Goal: Communication & Community: Answer question/provide support

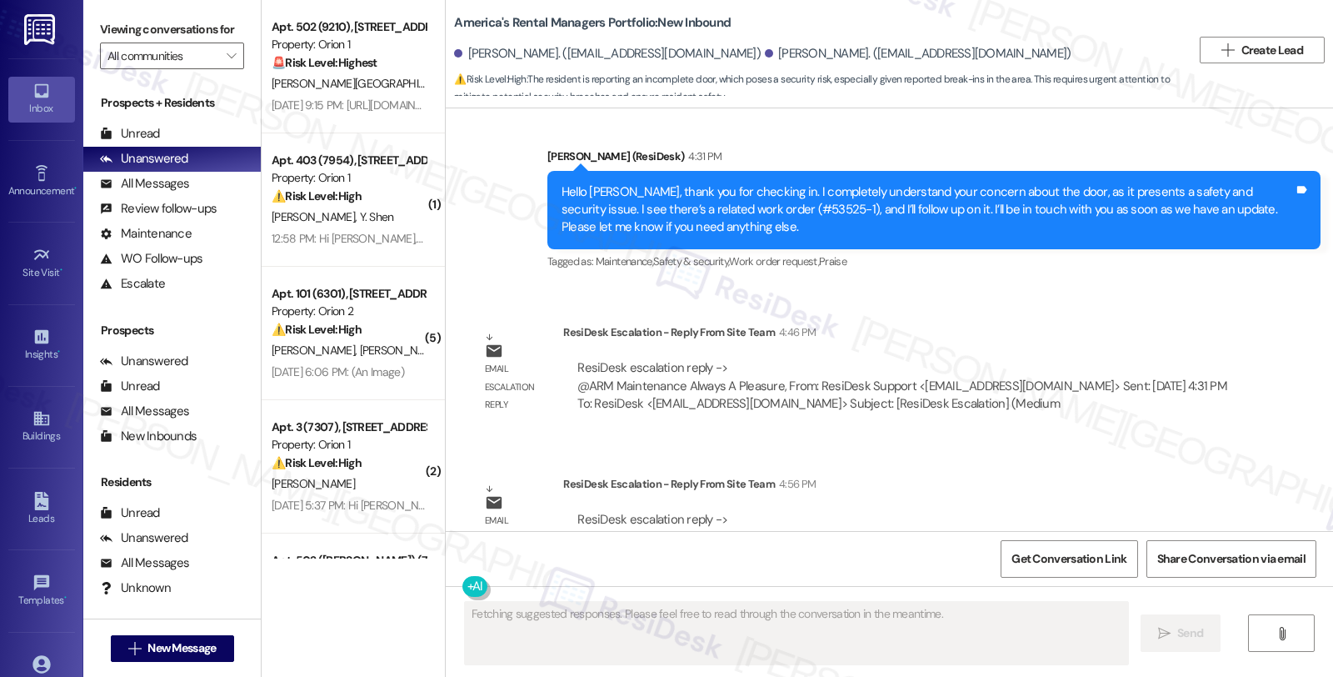
scroll to position [3844, 0]
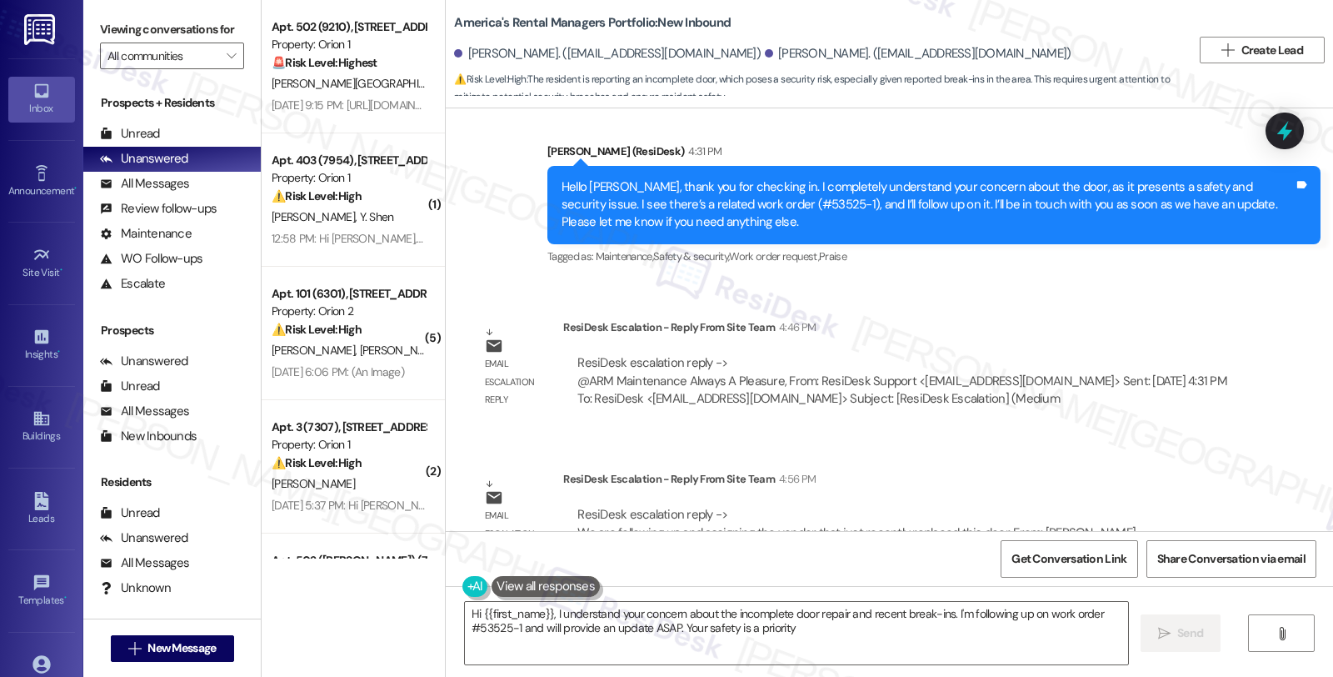
type textarea "Hi {{first_name}}, I understand your concern about the incomplete door repair a…"
click at [189, 197] on div "All Messages (undefined)" at bounding box center [171, 184] width 177 height 25
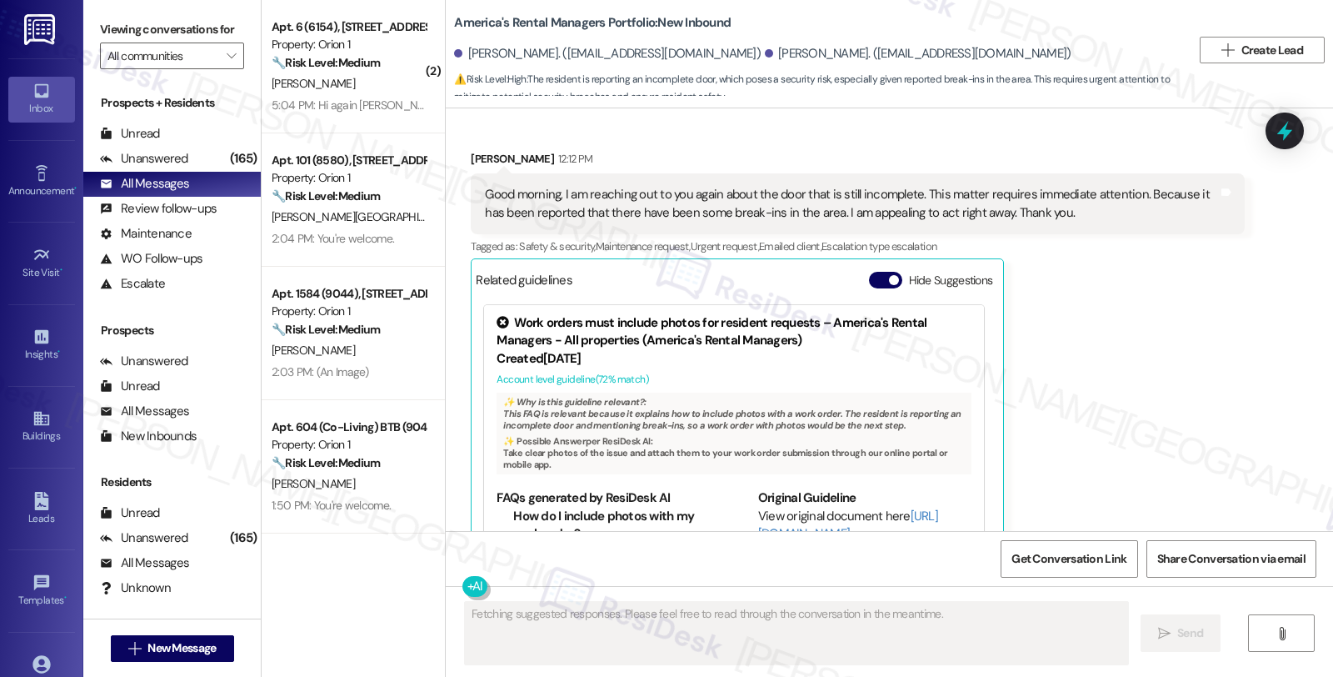
scroll to position [3985, 0]
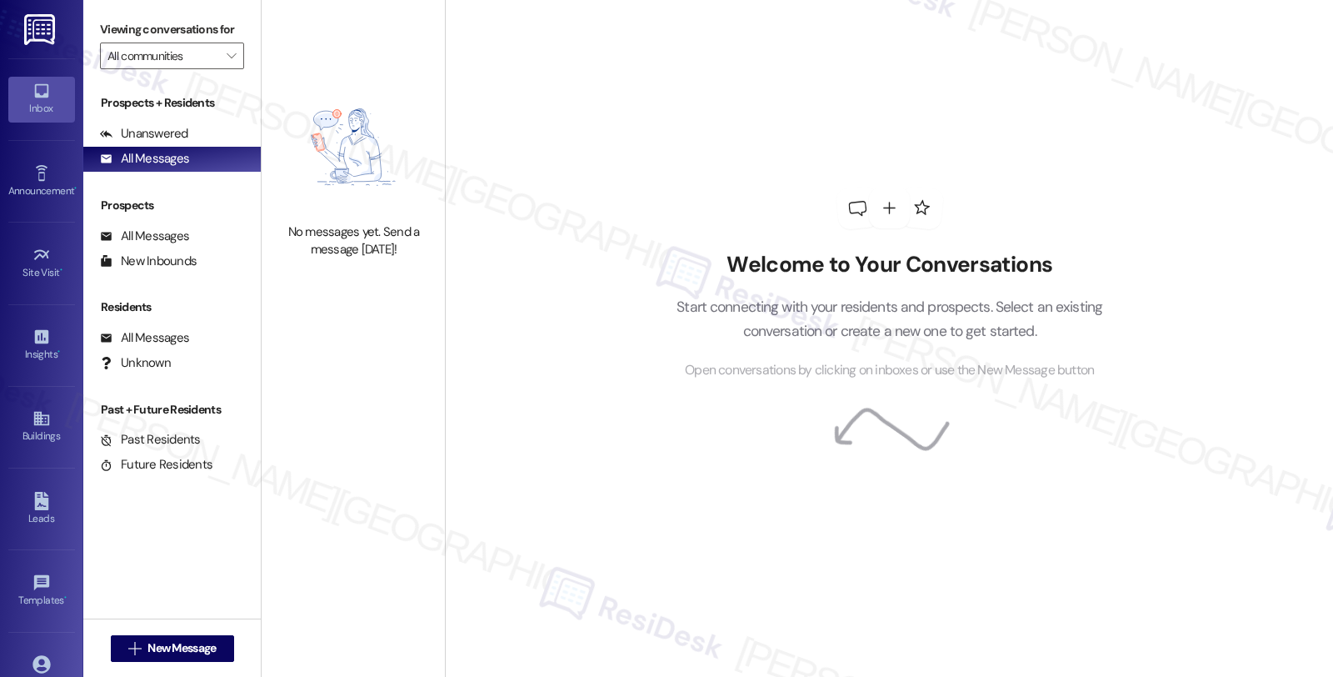
click at [855, 446] on icon at bounding box center [889, 430] width 123 height 121
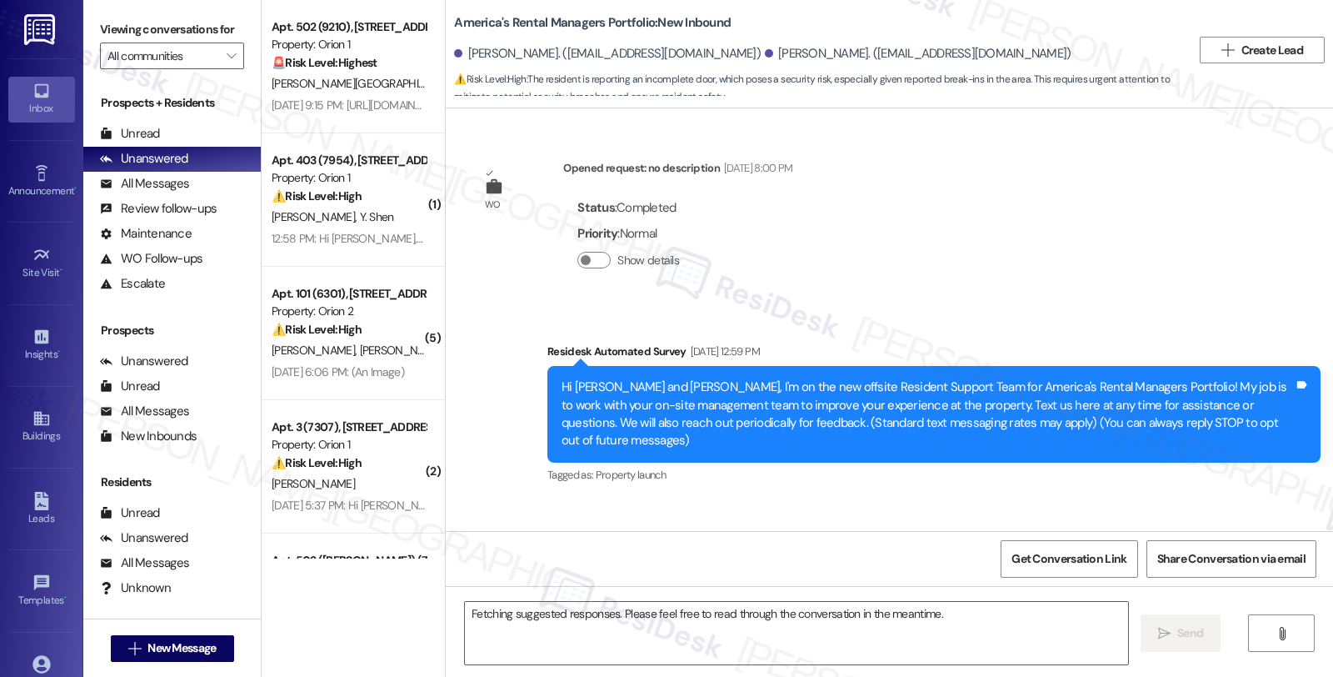
scroll to position [3844, 0]
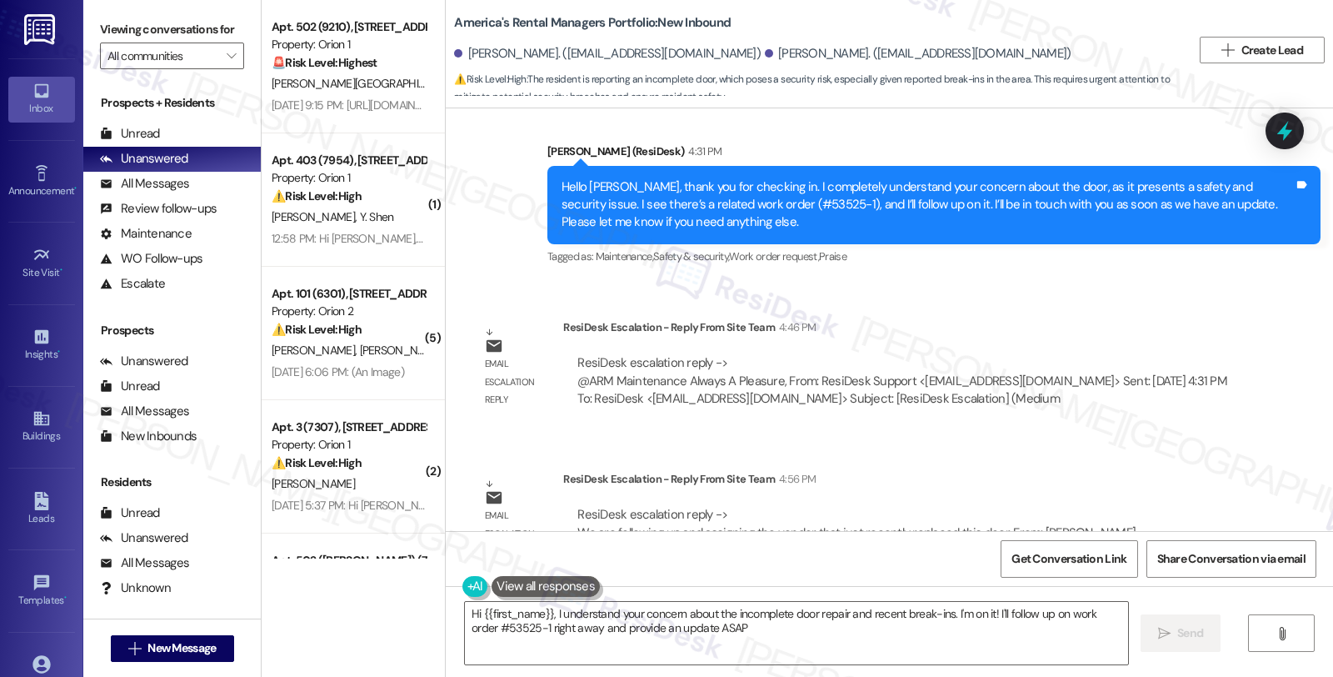
type textarea "Hi {{first_name}}, I understand your concern about the incomplete door repair a…"
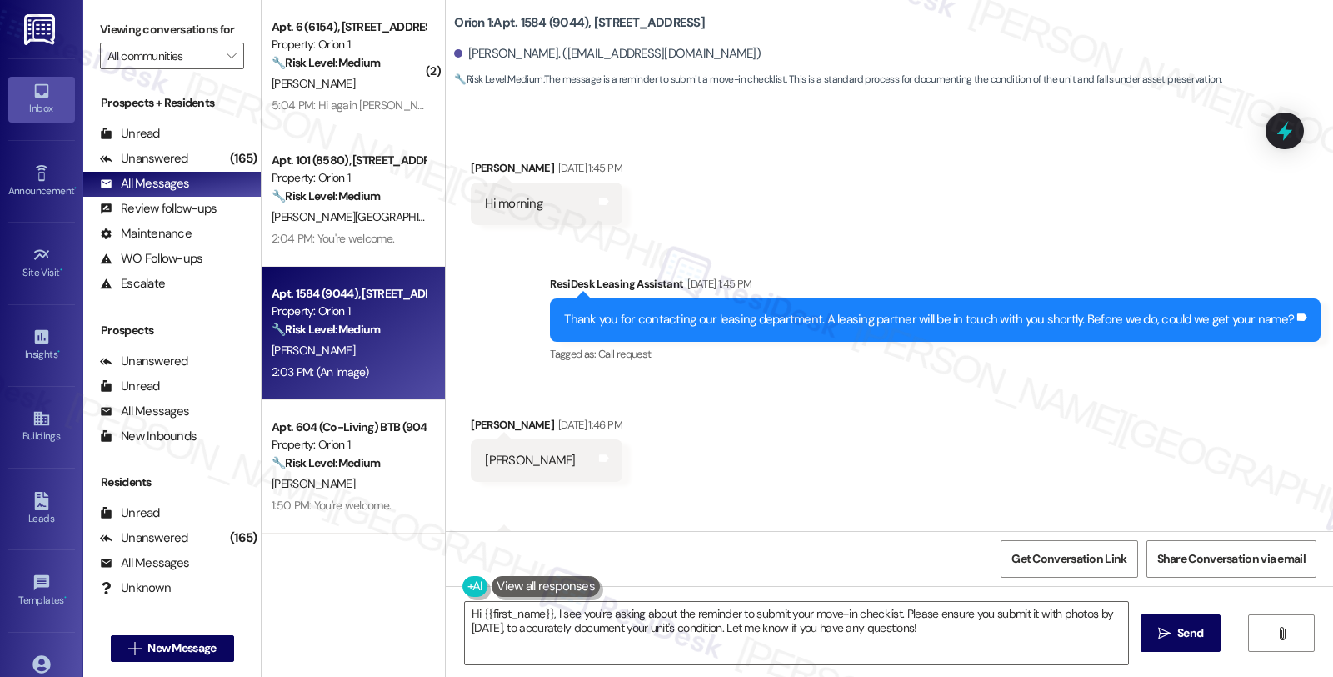
scroll to position [2746, 0]
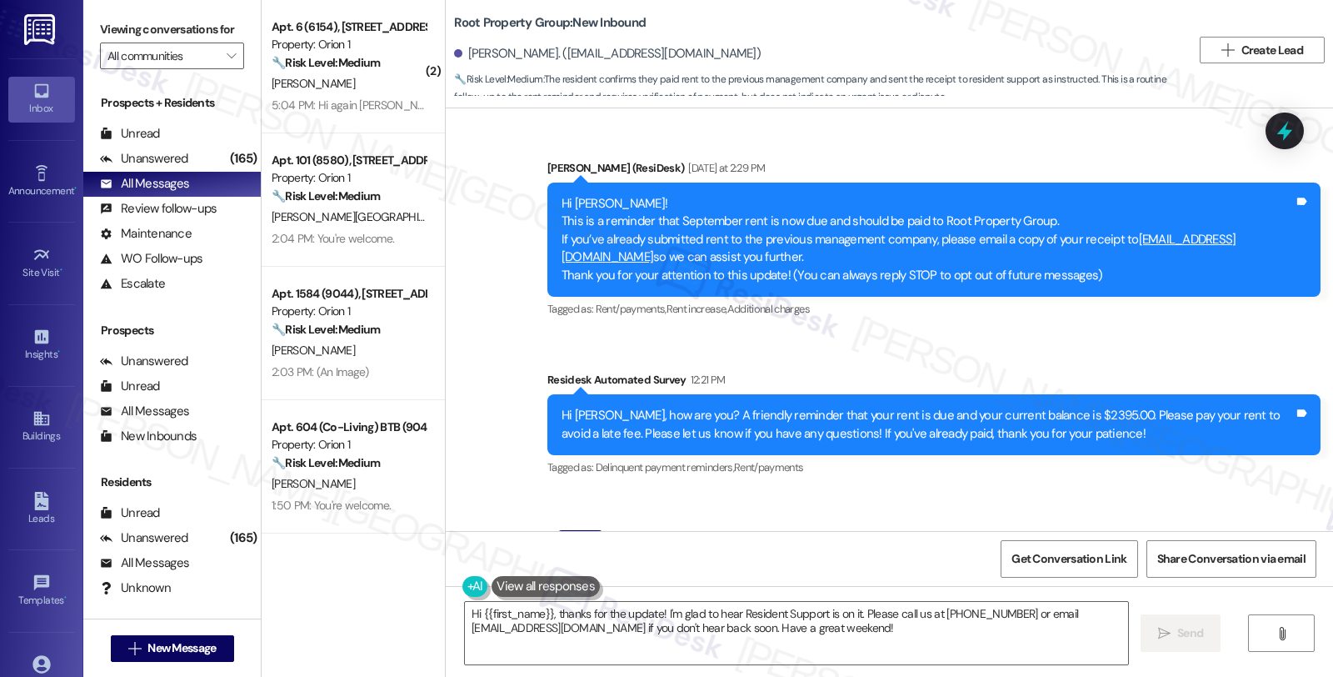
scroll to position [1111, 0]
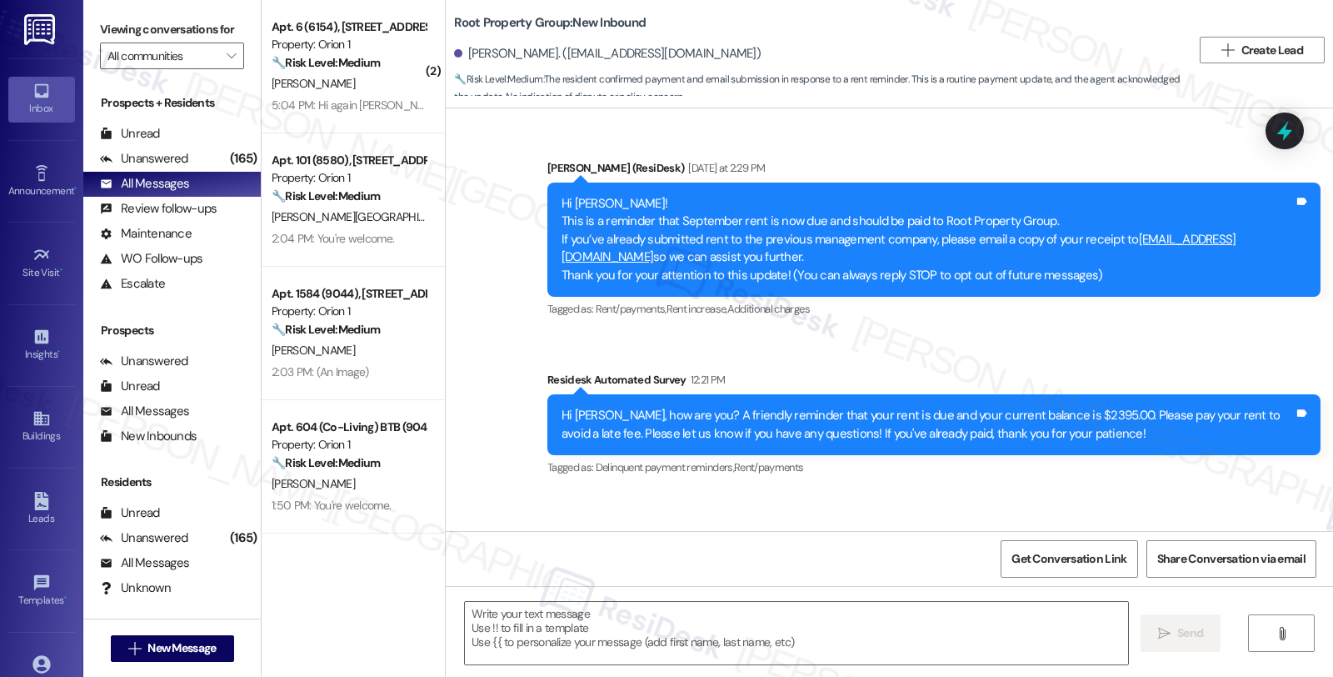
scroll to position [1039, 0]
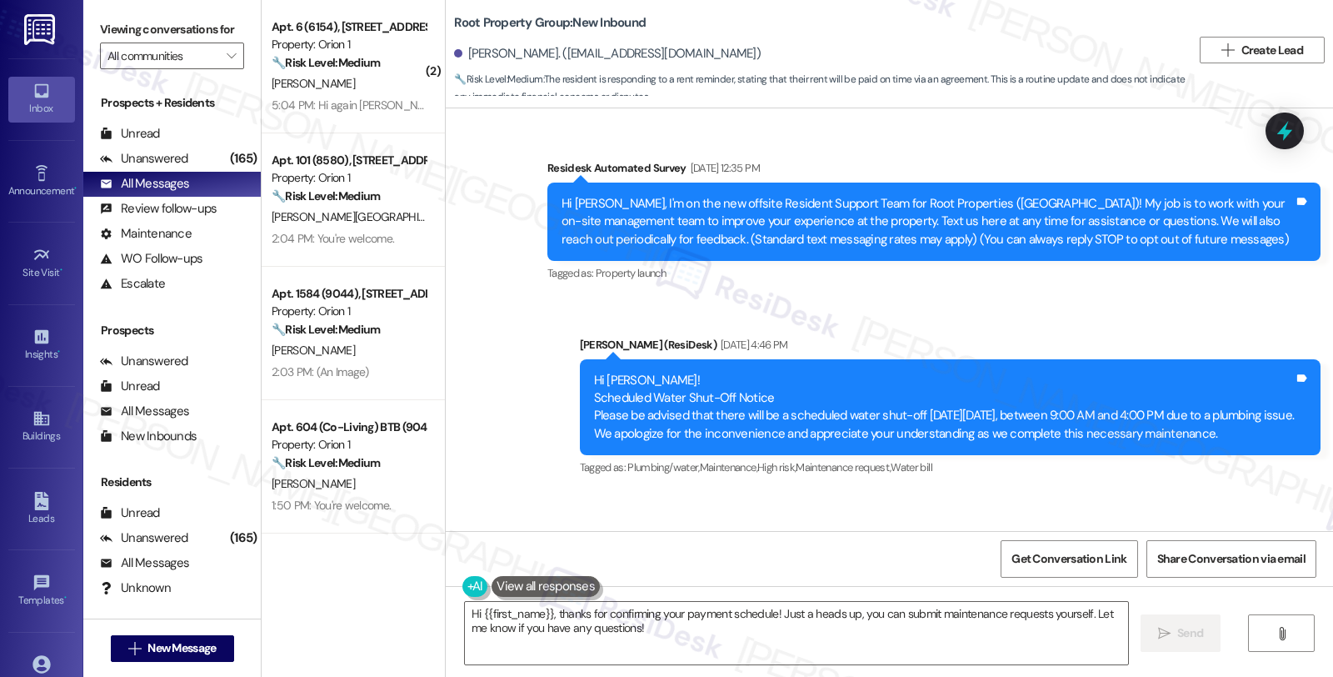
scroll to position [1925, 0]
